Goal: Use online tool/utility: Utilize a website feature to perform a specific function

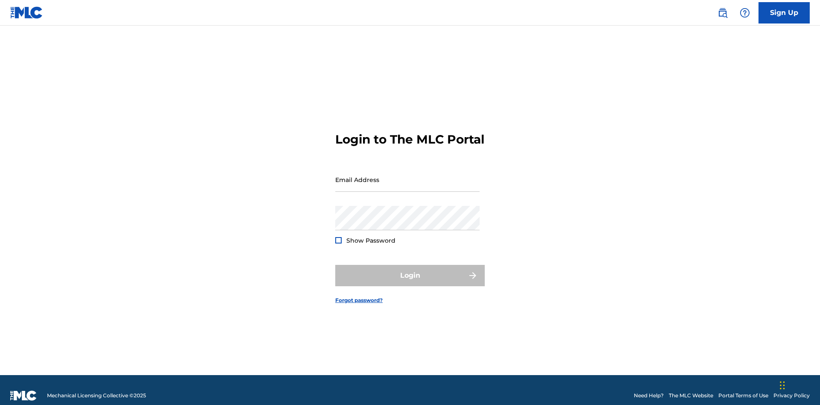
scroll to position [11, 0]
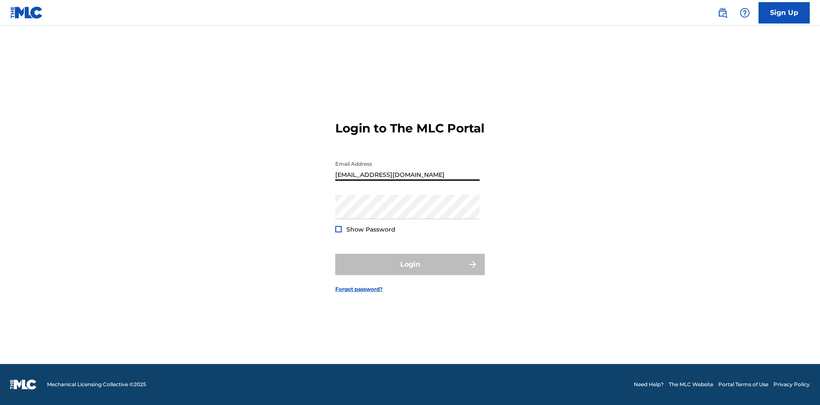
type input "[EMAIL_ADDRESS][DOMAIN_NAME]"
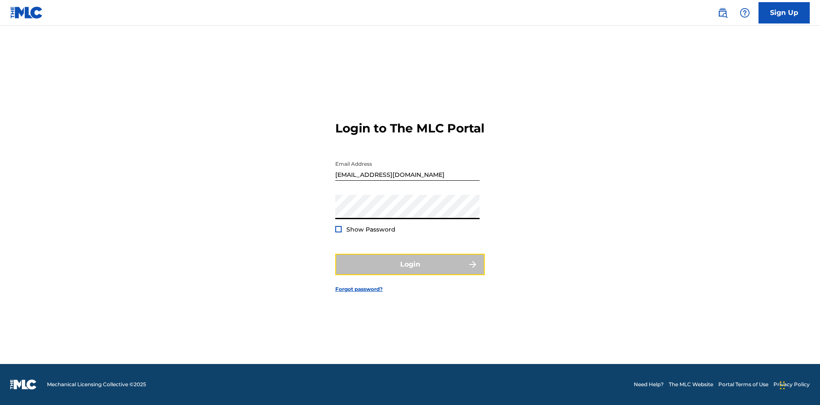
click at [410, 272] on button "Login" at bounding box center [410, 264] width 150 height 21
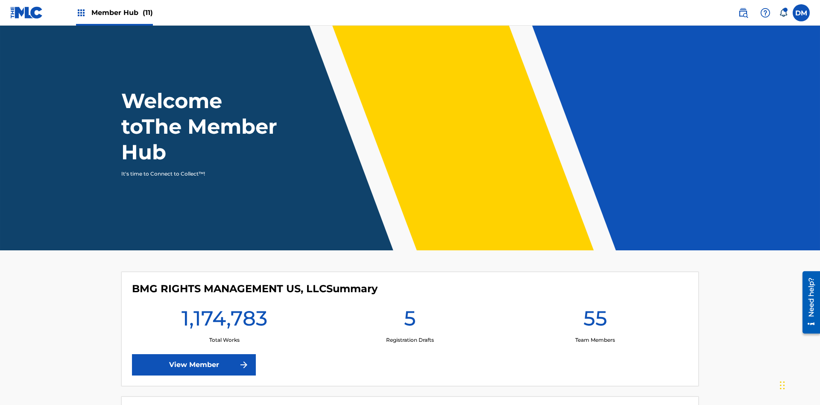
click at [122, 12] on span "Member Hub (11)" at bounding box center [122, 13] width 62 height 10
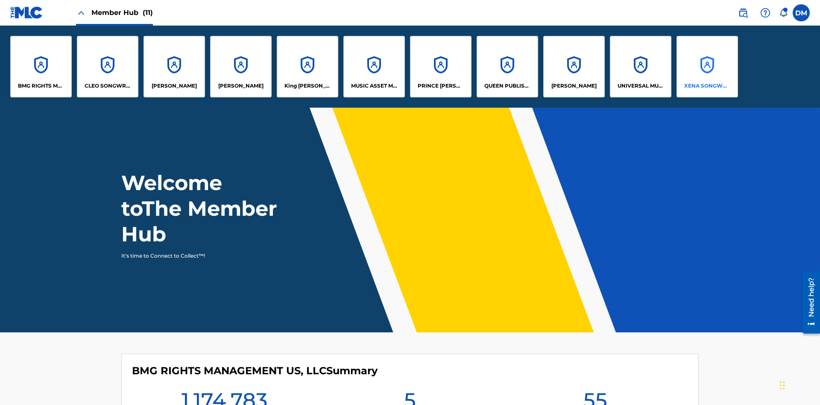
click at [707, 86] on p "XENA SONGWRITER" at bounding box center [707, 86] width 47 height 8
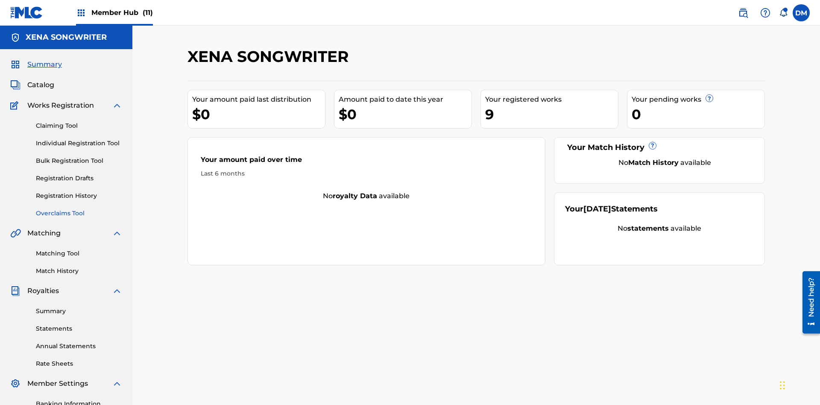
click at [79, 209] on link "Overclaims Tool" at bounding box center [79, 213] width 86 height 9
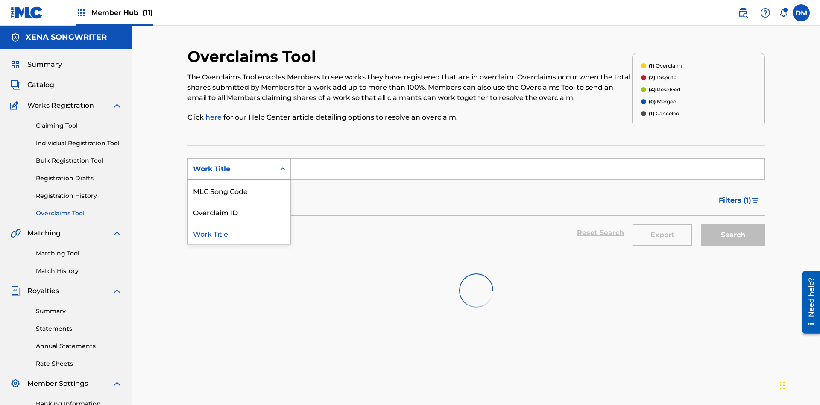
click at [239, 223] on div "Work Title" at bounding box center [239, 233] width 103 height 21
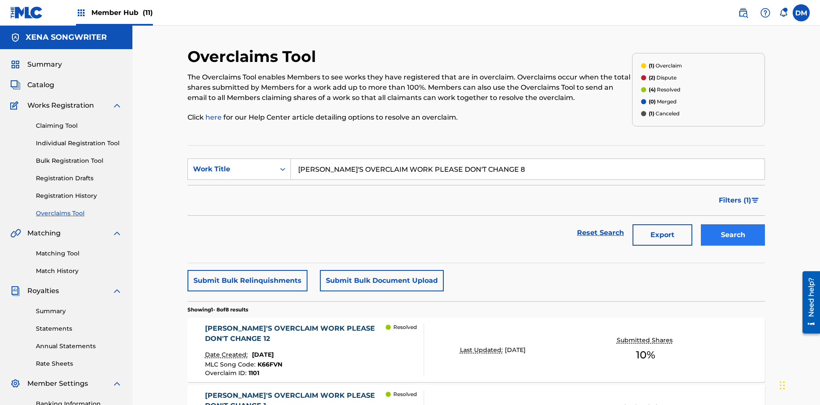
type input "KRYSTAL'S OVERCLAIM WORK PLEASE DON'T CHANGE 8"
click at [733, 224] on button "Search" at bounding box center [733, 234] width 64 height 21
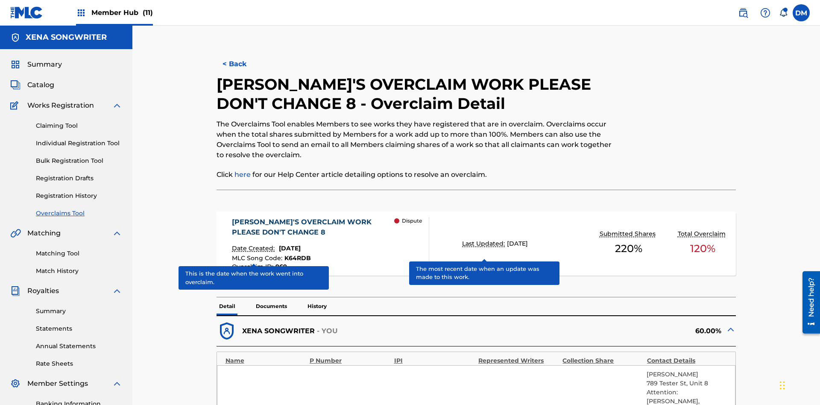
click at [297, 254] on span "K64RDB" at bounding box center [298, 258] width 26 height 8
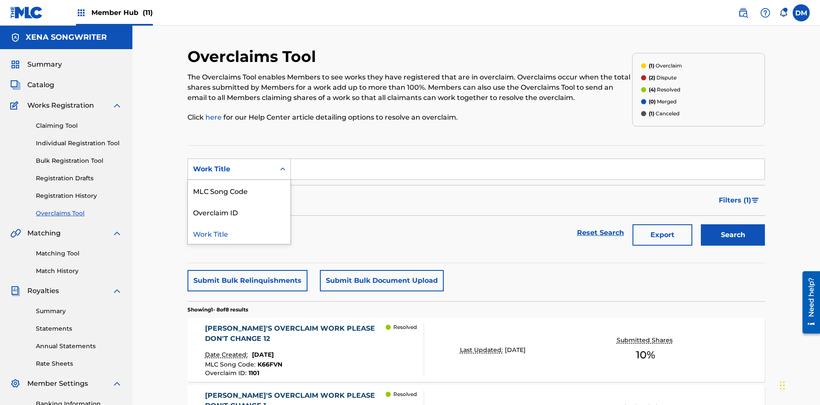
click at [239, 201] on div "Overclaim ID" at bounding box center [239, 211] width 103 height 21
type input "969"
click at [733, 224] on button "Search" at bounding box center [733, 234] width 64 height 21
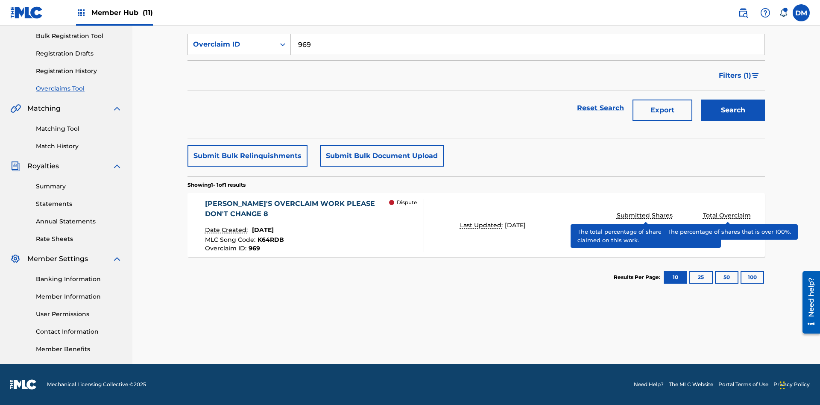
click at [269, 240] on span "K64RDB" at bounding box center [271, 240] width 26 height 8
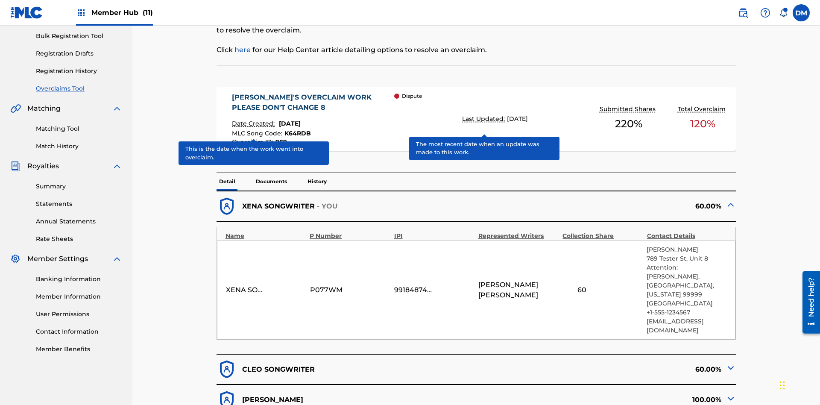
click at [297, 129] on span "K64RDB" at bounding box center [298, 133] width 26 height 8
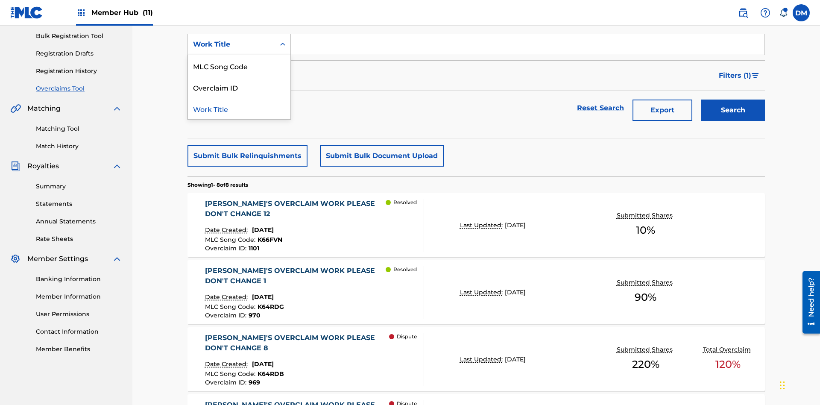
click at [239, 76] on div "MLC Song Code" at bounding box center [239, 65] width 103 height 21
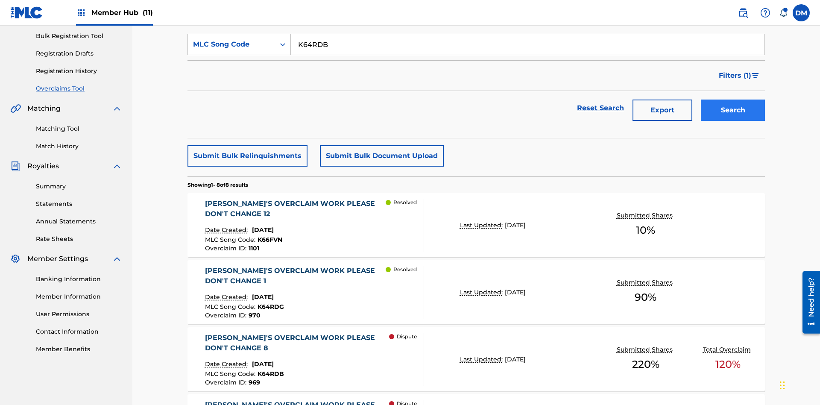
type input "K64RDB"
click at [733, 100] on button "Search" at bounding box center [733, 110] width 64 height 21
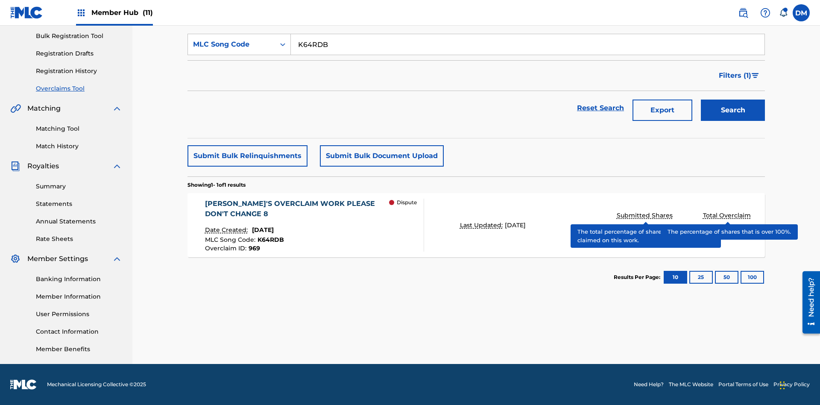
click at [269, 240] on span "K64RDB" at bounding box center [271, 240] width 26 height 8
